Goal: Information Seeking & Learning: Learn about a topic

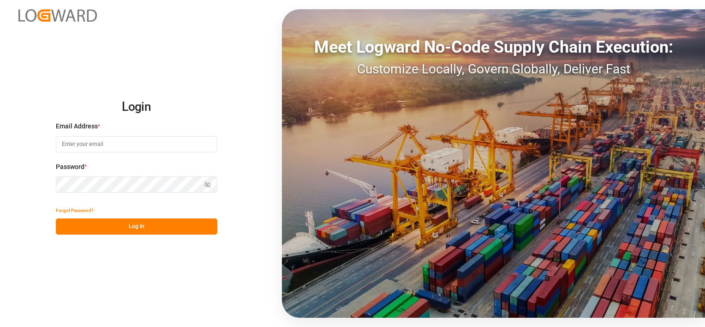
type input "[PERSON_NAME][EMAIL_ADDRESS][DOMAIN_NAME]"
click at [140, 226] on button "Log In" at bounding box center [136, 226] width 161 height 16
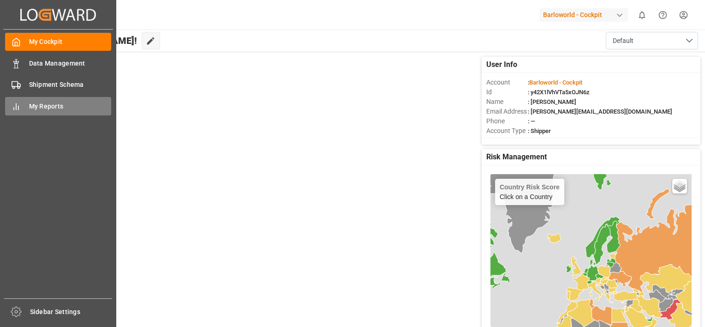
click at [39, 107] on span "My Reports" at bounding box center [70, 107] width 83 height 10
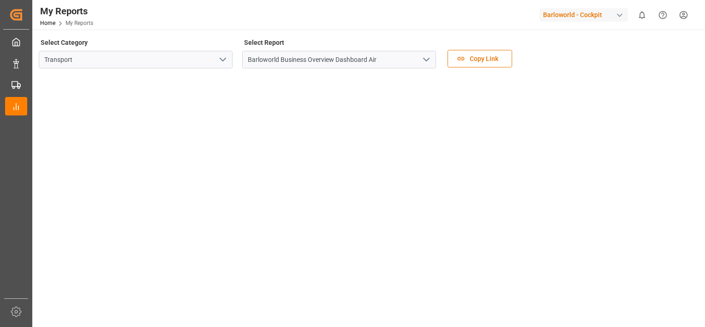
click at [428, 59] on polyline "open menu" at bounding box center [427, 59] width 6 height 3
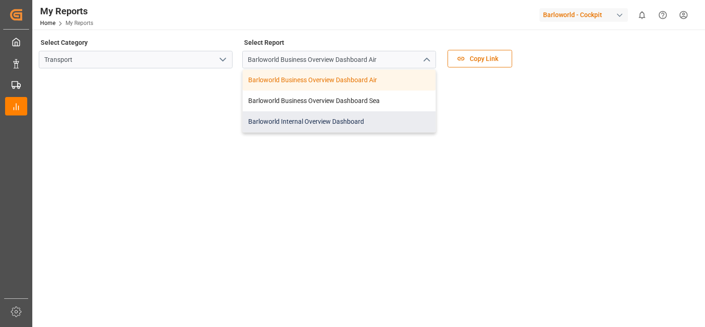
click at [303, 116] on div "Barloworld Internal Overview Dashboard" at bounding box center [339, 121] width 193 height 21
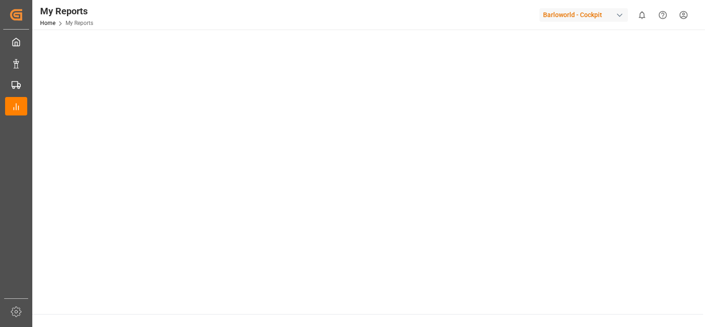
scroll to position [143, 0]
click at [691, 95] on tableau-viz at bounding box center [368, 118] width 656 height 370
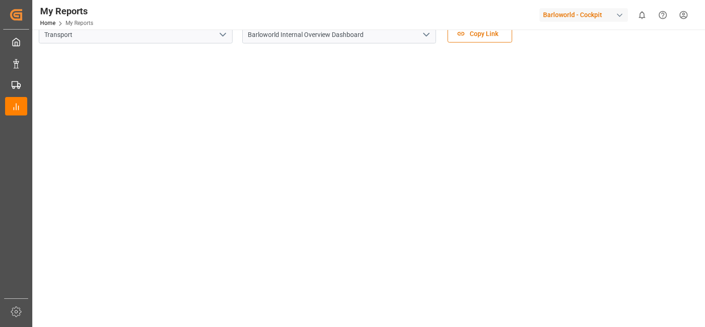
scroll to position [0, 0]
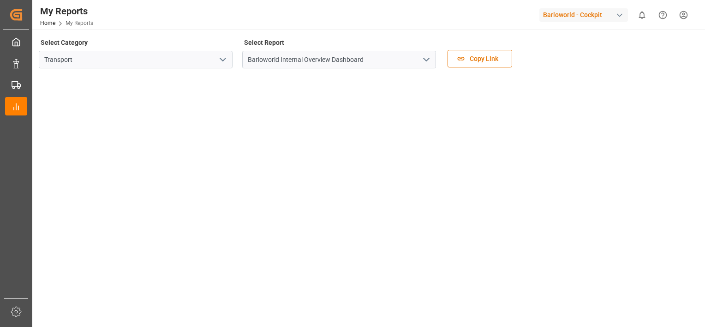
click at [430, 58] on icon "open menu" at bounding box center [426, 59] width 11 height 11
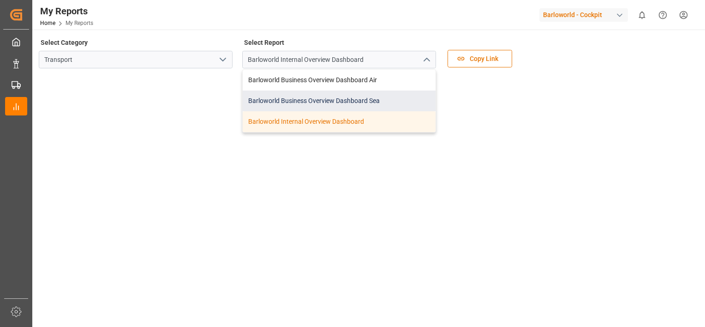
click at [328, 98] on div "Barloworld Business Overview Dashboard Sea" at bounding box center [339, 100] width 193 height 21
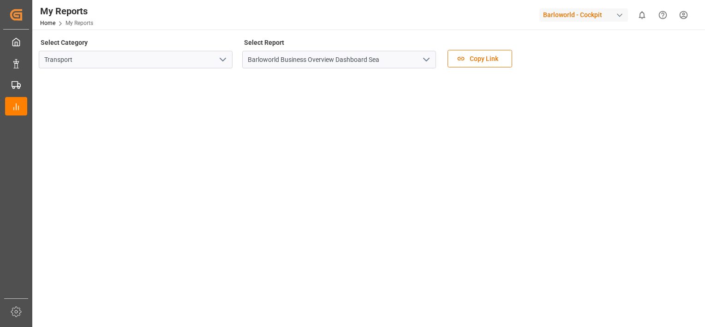
click at [696, 106] on div at bounding box center [368, 260] width 658 height 371
